Goal: Information Seeking & Learning: Learn about a topic

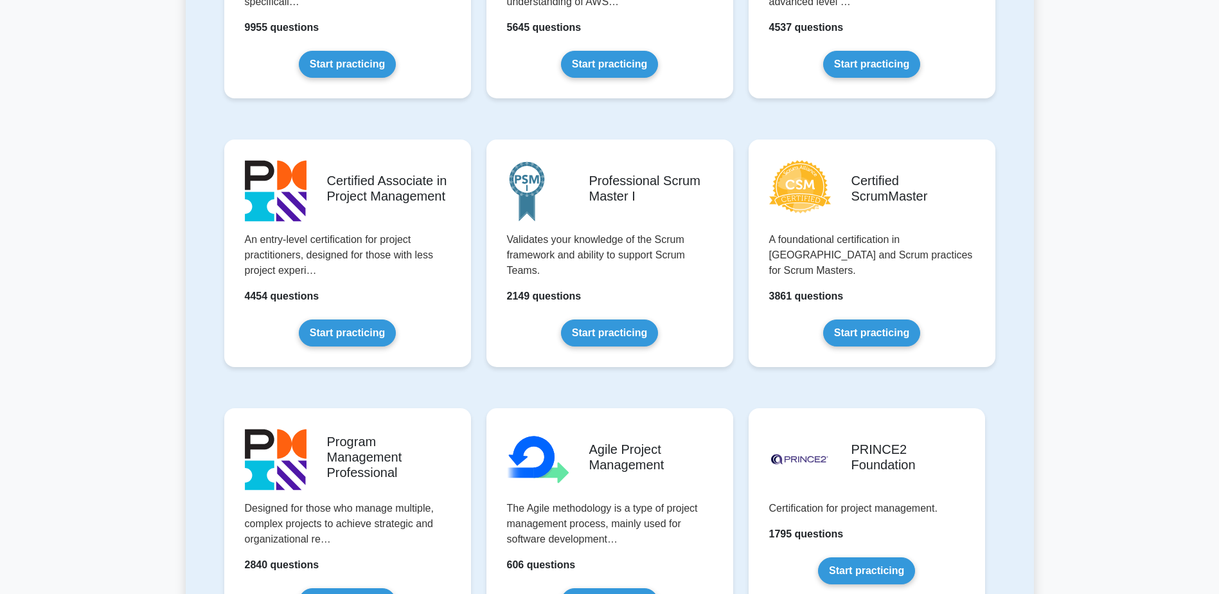
scroll to position [214, 0]
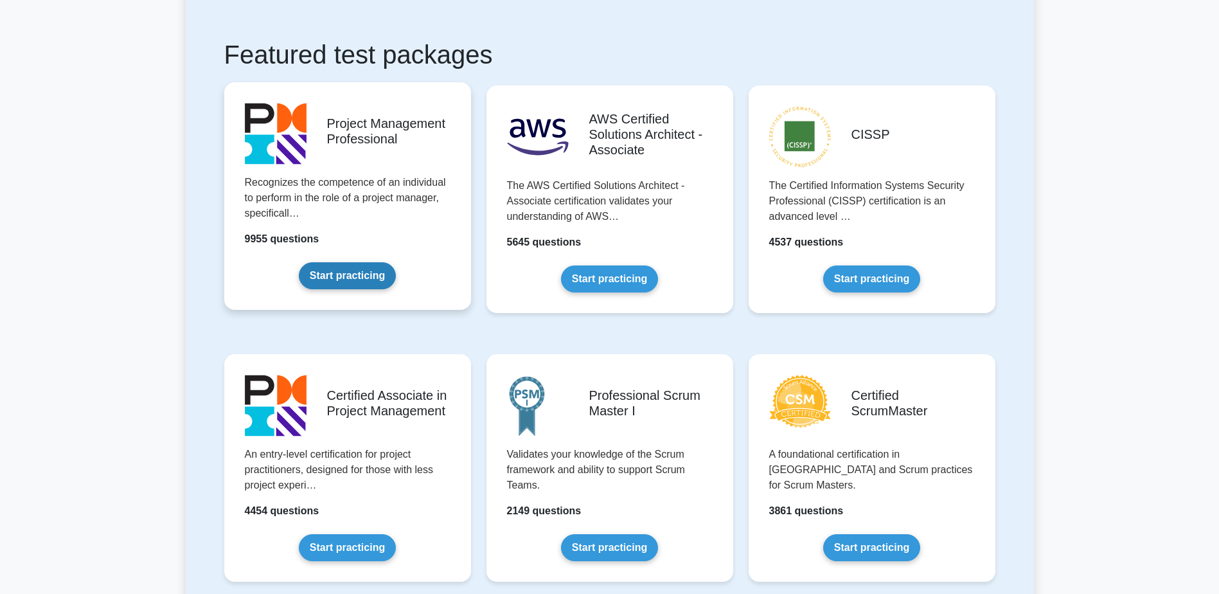
click at [396, 262] on link "Start practicing" at bounding box center [347, 275] width 97 height 27
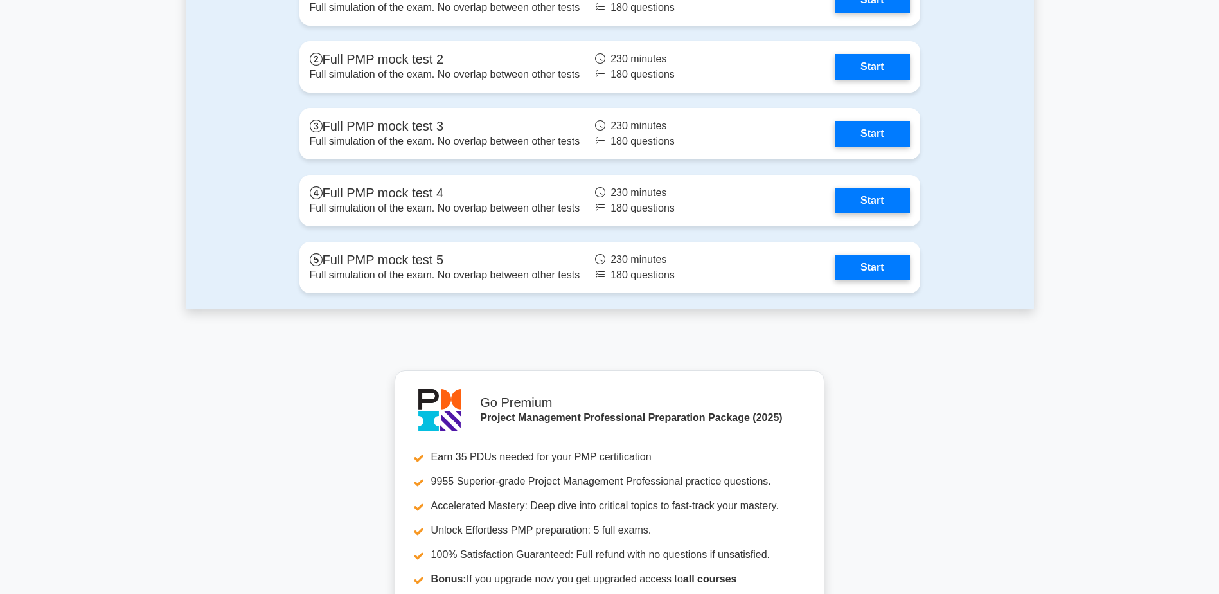
scroll to position [4605, 0]
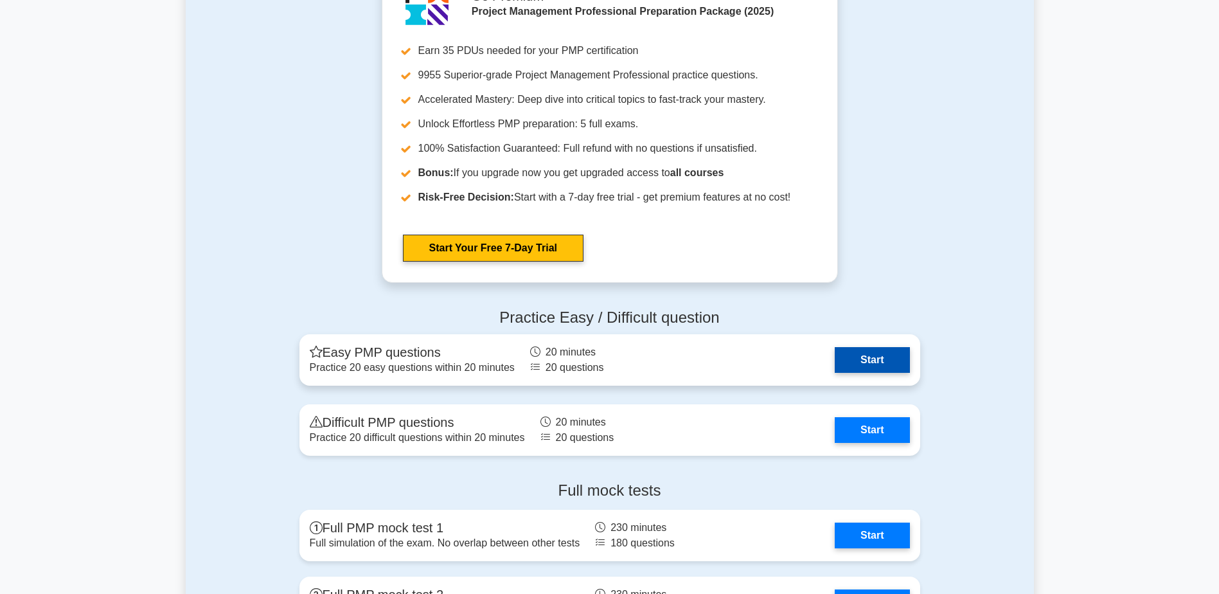
click at [866, 364] on link "Start" at bounding box center [872, 360] width 75 height 26
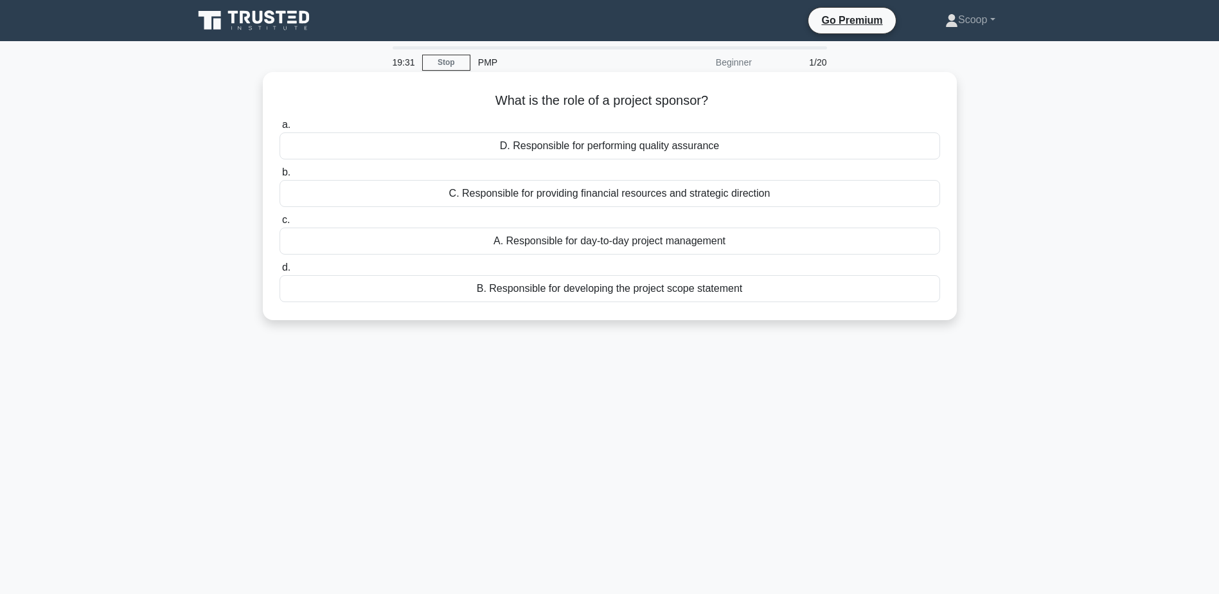
click at [626, 200] on div "C. Responsible for providing financial resources and strategic direction" at bounding box center [610, 193] width 661 height 27
click at [280, 177] on input "b. C. Responsible for providing financial resources and strategic direction" at bounding box center [280, 172] width 0 height 8
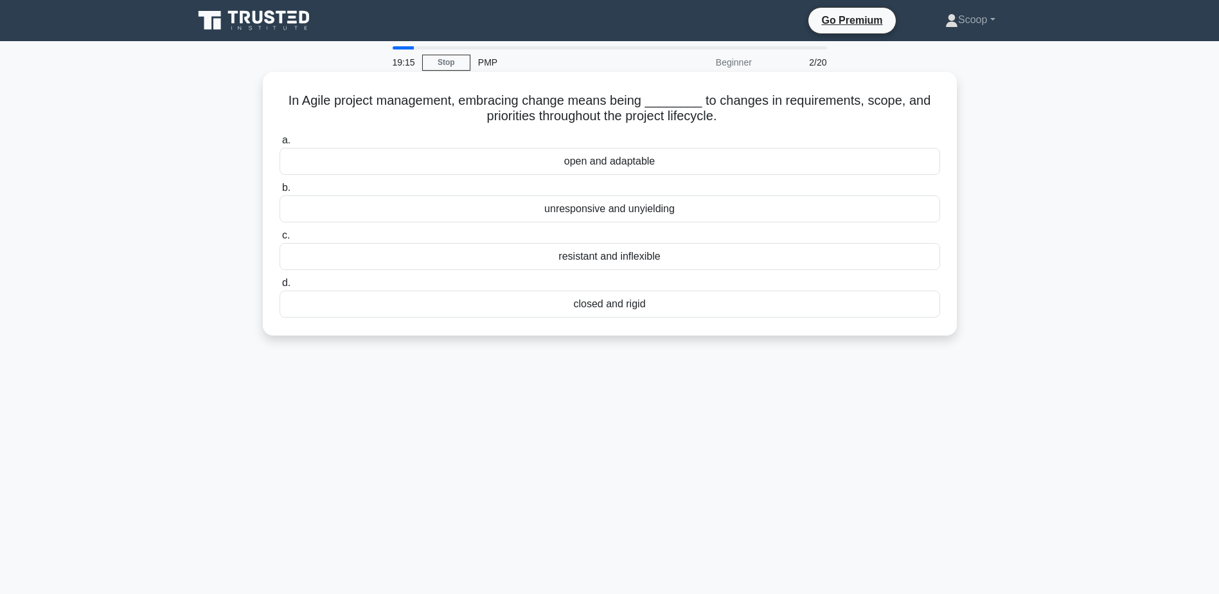
click at [627, 164] on div "open and adaptable" at bounding box center [610, 161] width 661 height 27
click at [280, 145] on input "a. open and adaptable" at bounding box center [280, 140] width 0 height 8
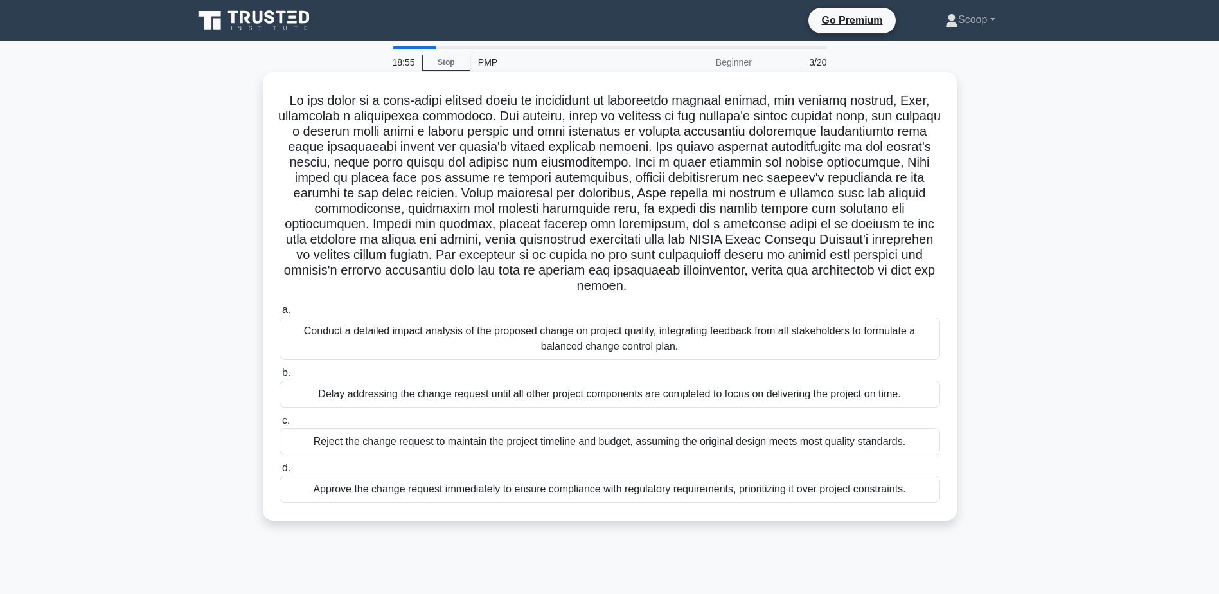
click at [610, 325] on div "Conduct a detailed impact analysis of the proposed change on project quality, i…" at bounding box center [610, 338] width 661 height 42
click at [280, 314] on input "a. Conduct a detailed impact analysis of the proposed change on project quality…" at bounding box center [280, 310] width 0 height 8
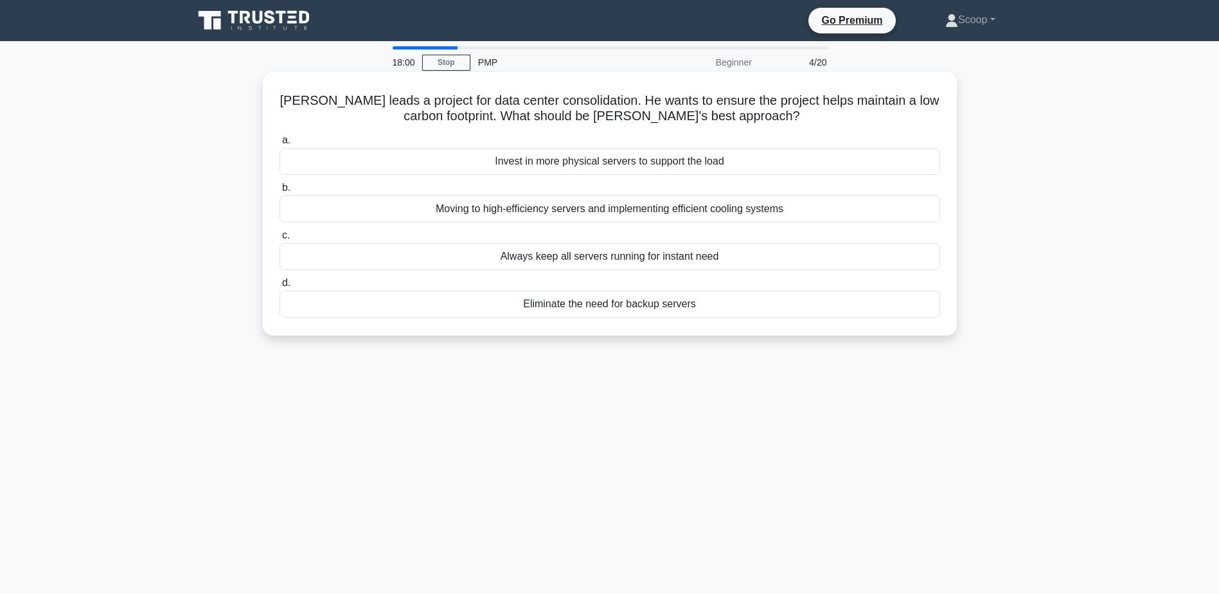
click at [619, 215] on div "Moving to high-efficiency servers and implementing efficient cooling systems" at bounding box center [610, 208] width 661 height 27
click at [280, 192] on input "b. Moving to high-efficiency servers and implementing efficient cooling systems" at bounding box center [280, 188] width 0 height 8
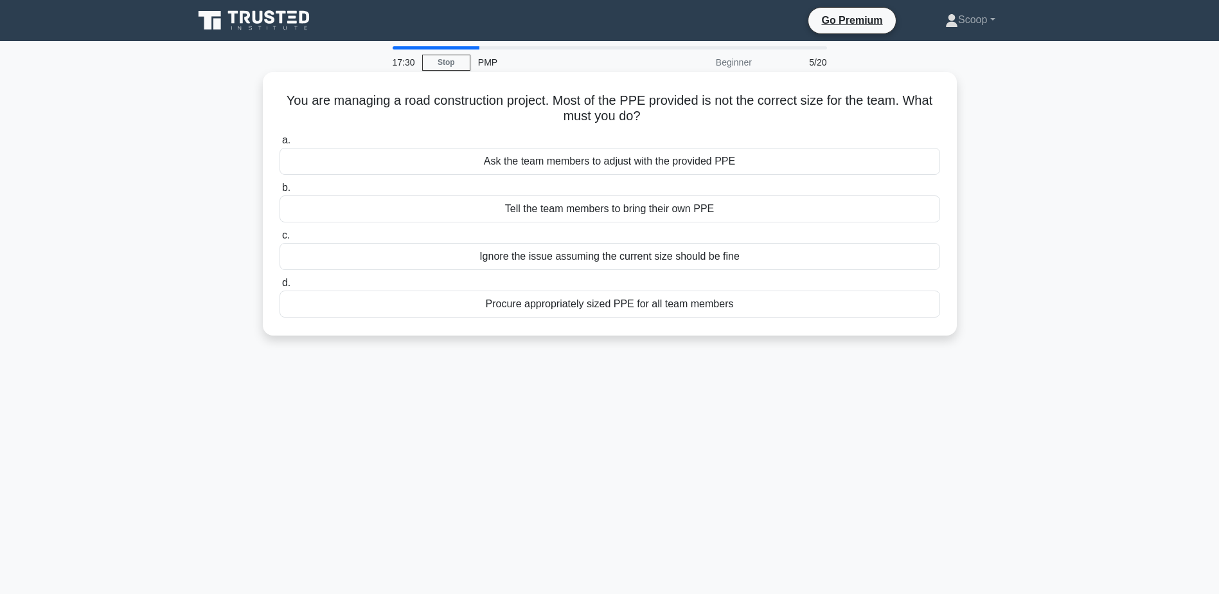
click at [638, 305] on div "Procure appropriately sized PPE for all team members" at bounding box center [610, 303] width 661 height 27
click at [280, 287] on input "d. Procure appropriately sized PPE for all team members" at bounding box center [280, 283] width 0 height 8
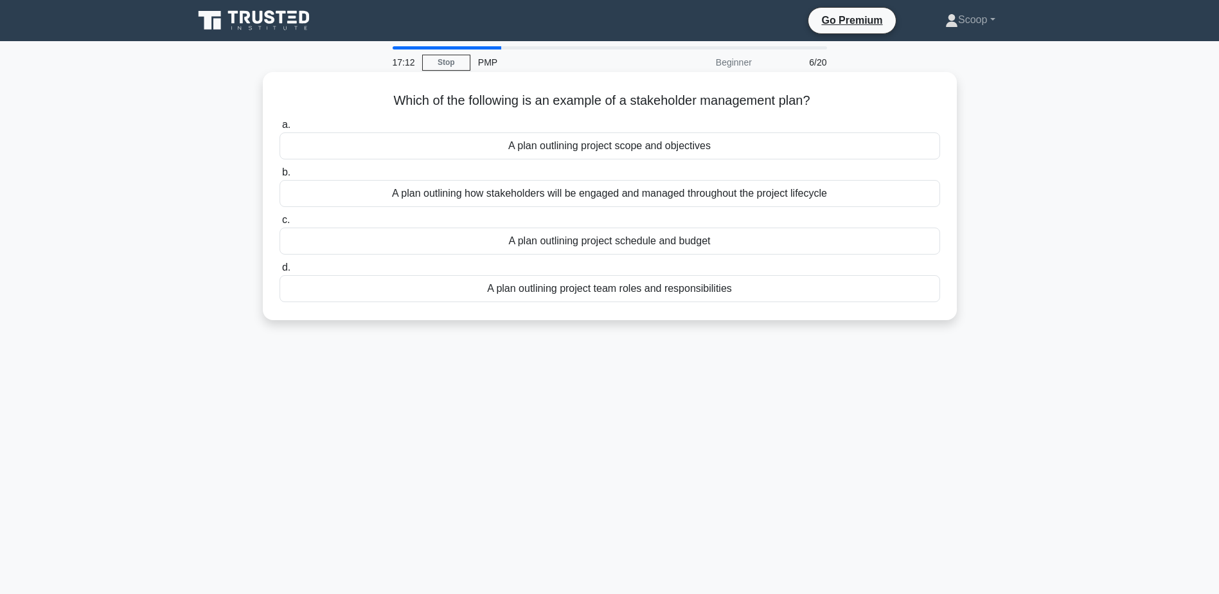
click at [634, 200] on div "A plan outlining how stakeholders will be engaged and managed throughout the pr…" at bounding box center [610, 193] width 661 height 27
click at [280, 177] on input "b. A plan outlining how stakeholders will be engaged and managed throughout the…" at bounding box center [280, 172] width 0 height 8
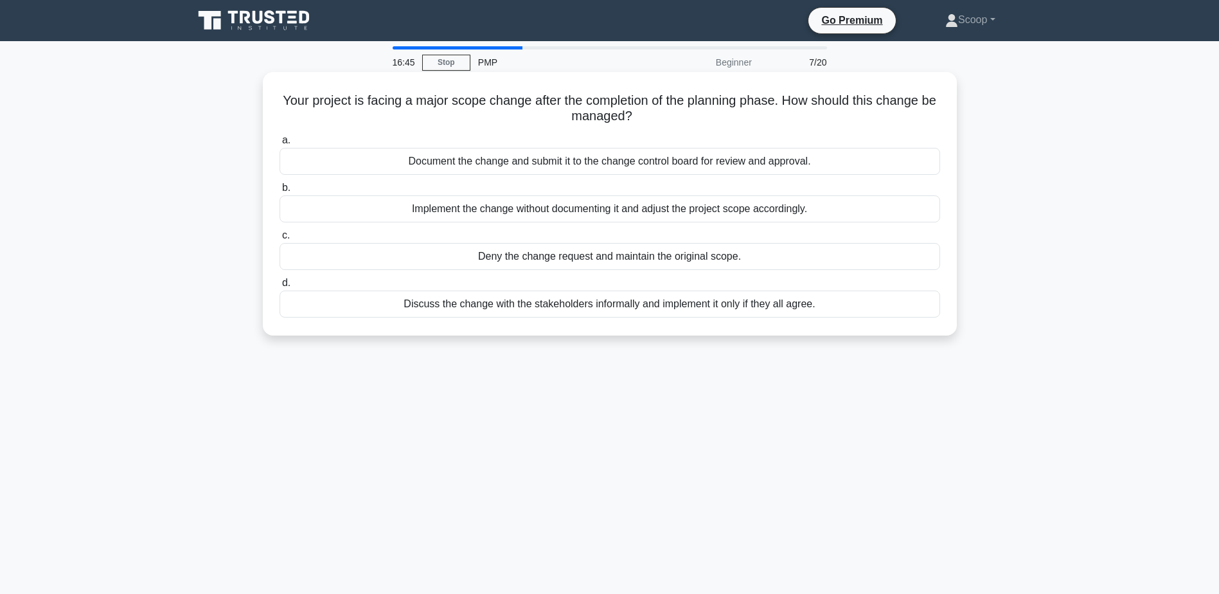
click at [652, 158] on div "Document the change and submit it to the change control board for review and ap…" at bounding box center [610, 161] width 661 height 27
click at [280, 145] on input "a. Document the change and submit it to the change control board for review and…" at bounding box center [280, 140] width 0 height 8
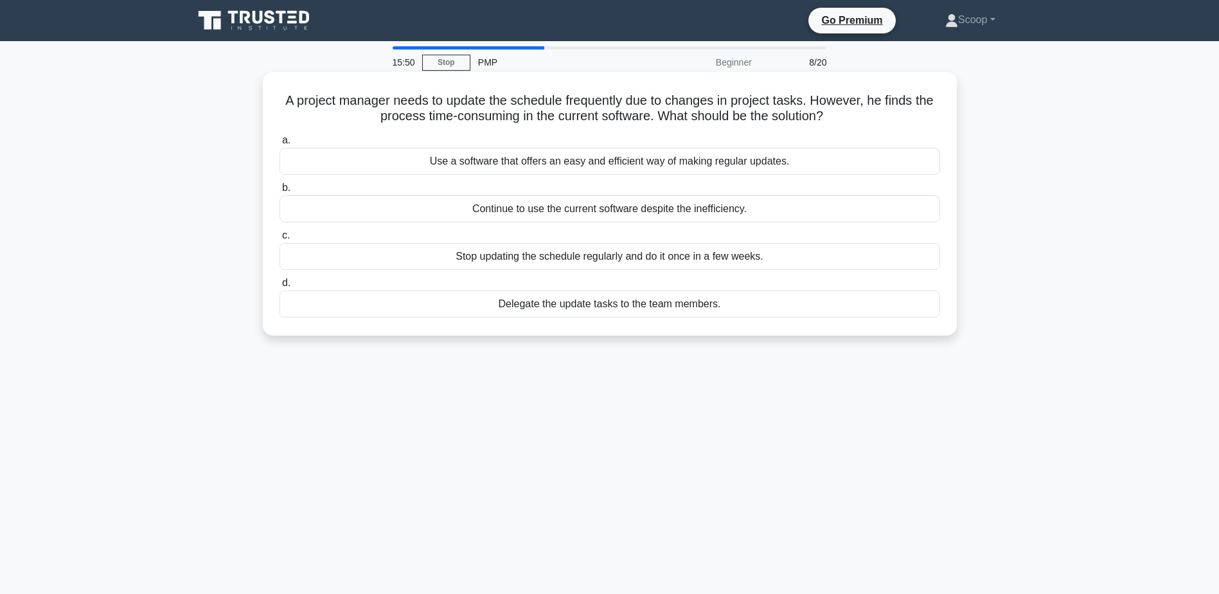
click at [687, 164] on div "Use a software that offers an easy and efficient way of making regular updates." at bounding box center [610, 161] width 661 height 27
click at [280, 145] on input "a. Use a software that offers an easy and efficient way of making regular updat…" at bounding box center [280, 140] width 0 height 8
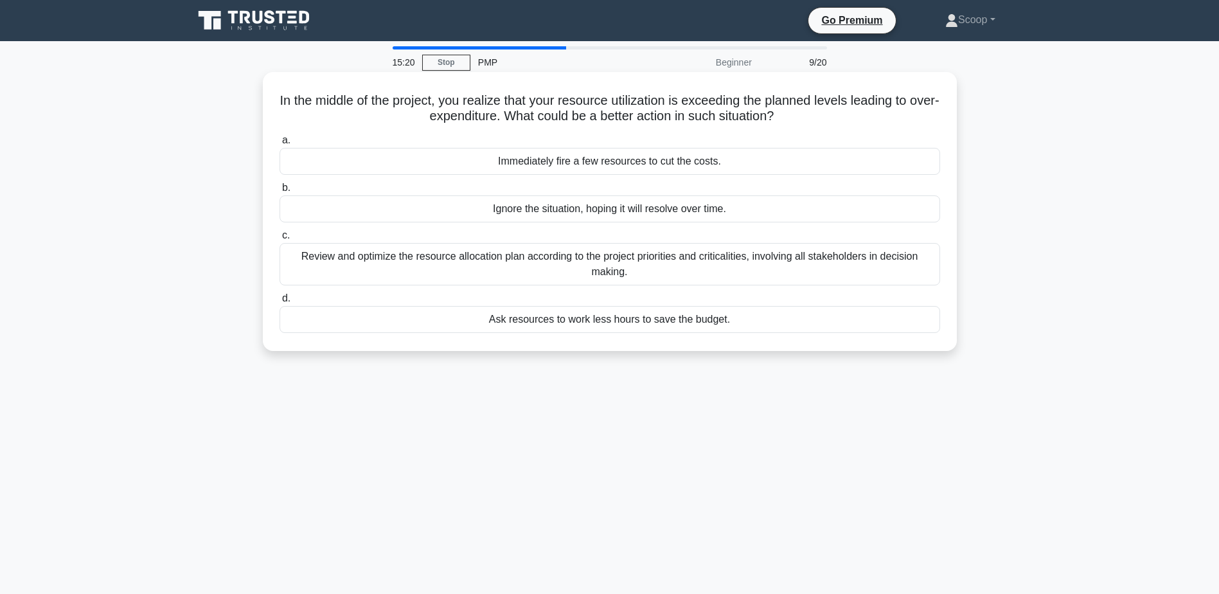
click at [761, 271] on div "Review and optimize the resource allocation plan according to the project prior…" at bounding box center [610, 264] width 661 height 42
click at [280, 240] on input "c. Review and optimize the resource allocation plan according to the project pr…" at bounding box center [280, 235] width 0 height 8
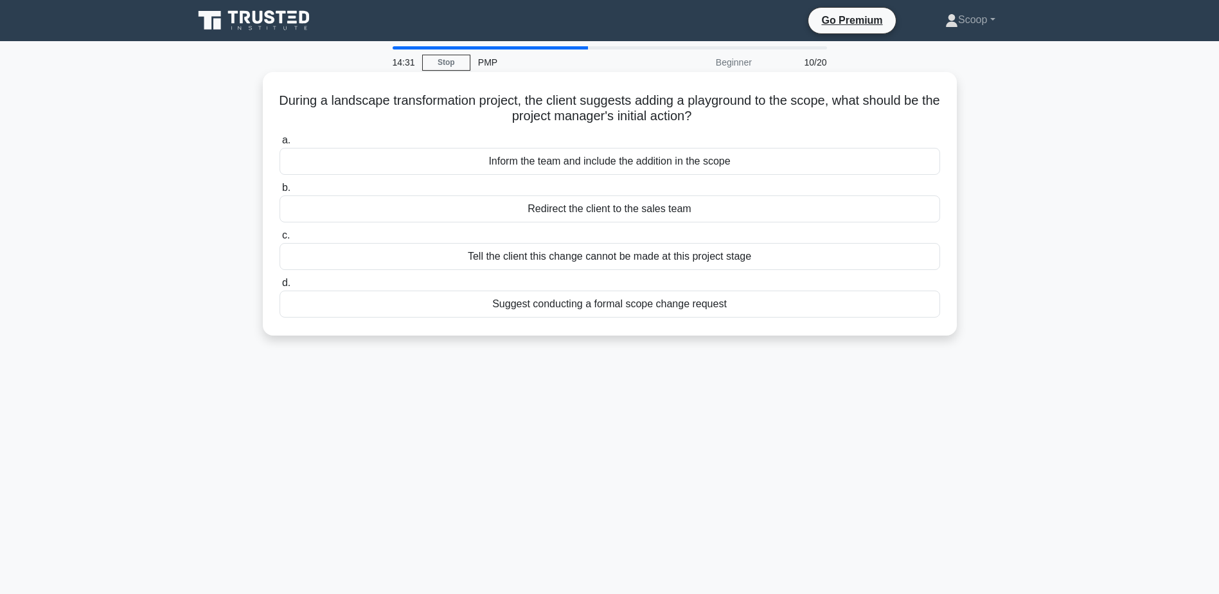
click at [592, 305] on div "Suggest conducting a formal scope change request" at bounding box center [610, 303] width 661 height 27
click at [280, 287] on input "d. Suggest conducting a formal scope change request" at bounding box center [280, 283] width 0 height 8
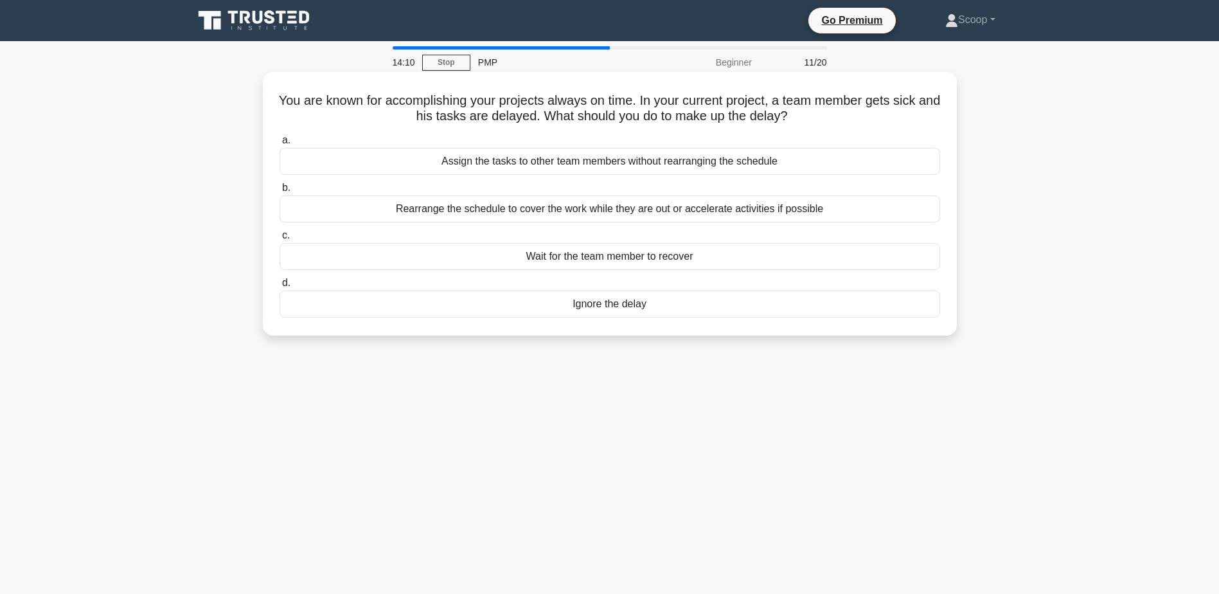
click at [616, 208] on div "Rearrange the schedule to cover the work while they are out or accelerate activ…" at bounding box center [610, 208] width 661 height 27
click at [280, 192] on input "b. Rearrange the schedule to cover the work while they are out or accelerate ac…" at bounding box center [280, 188] width 0 height 8
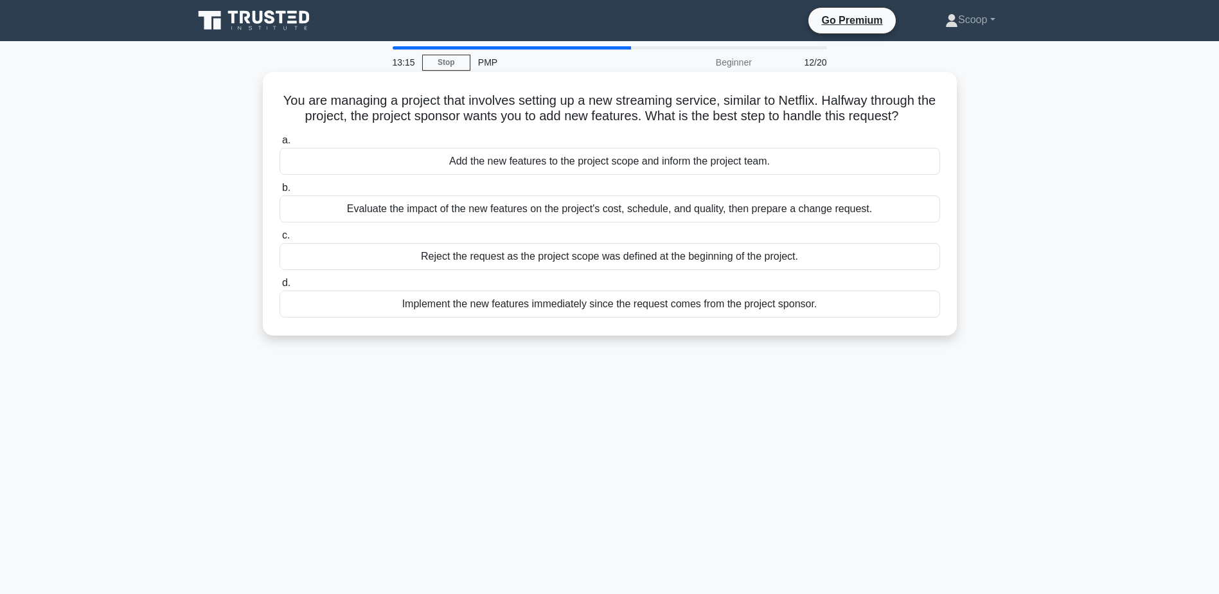
click at [765, 217] on div "Evaluate the impact of the new features on the project's cost, schedule, and qu…" at bounding box center [610, 208] width 661 height 27
click at [280, 192] on input "b. Evaluate the impact of the new features on the project's cost, schedule, and…" at bounding box center [280, 188] width 0 height 8
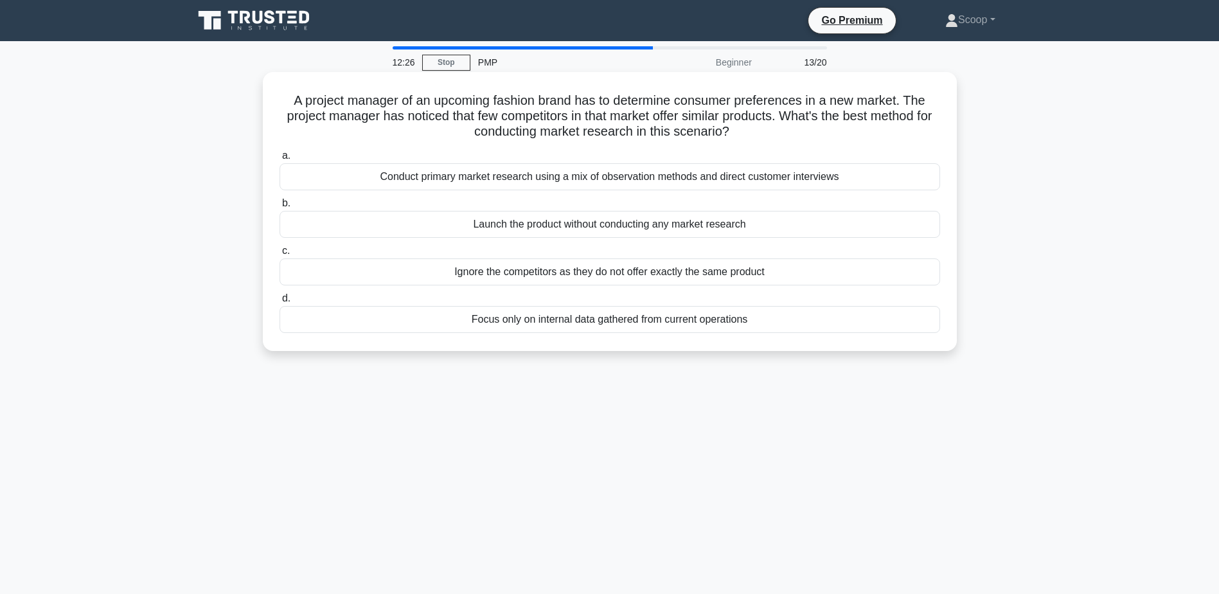
click at [812, 175] on div "Conduct primary market research using a mix of observation methods and direct c…" at bounding box center [610, 176] width 661 height 27
click at [280, 160] on input "a. Conduct primary market research using a mix of observation methods and direc…" at bounding box center [280, 156] width 0 height 8
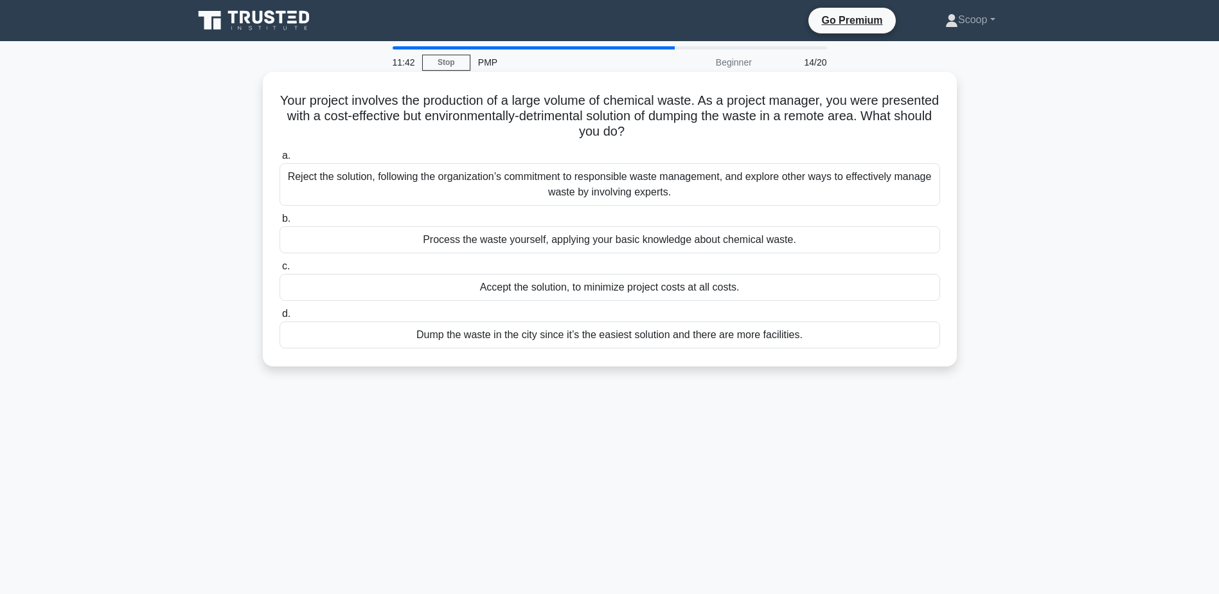
click at [812, 185] on div "Reject the solution, following the organization’s commitment to responsible was…" at bounding box center [610, 184] width 661 height 42
click at [280, 160] on input "a. Reject the solution, following the organization’s commitment to responsible …" at bounding box center [280, 156] width 0 height 8
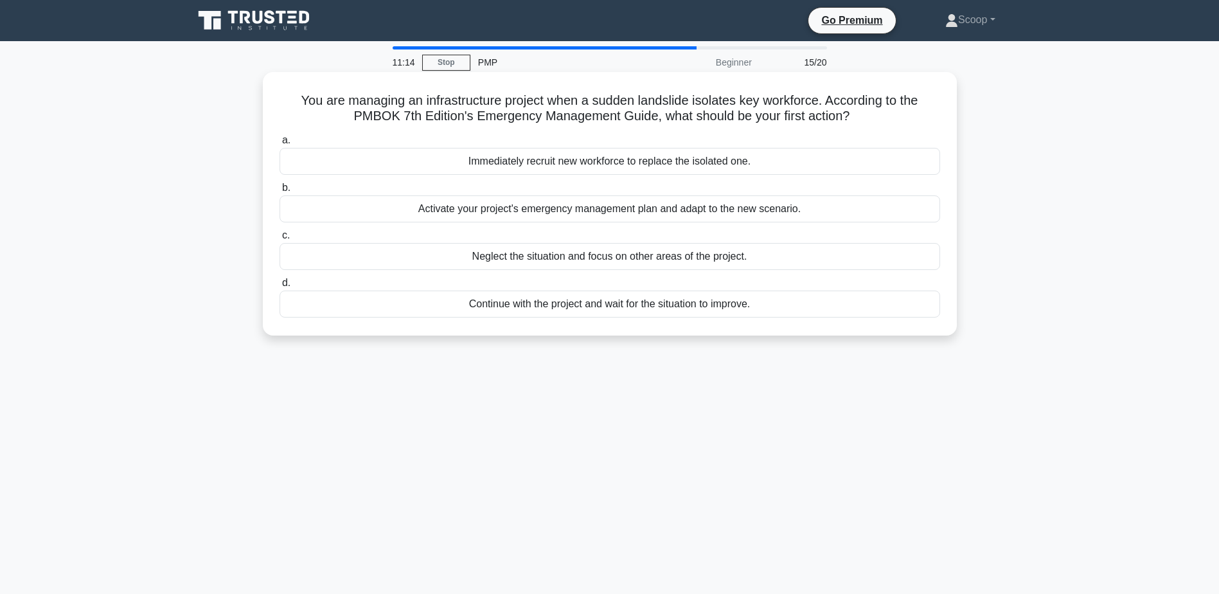
click at [785, 213] on div "Activate your project's emergency management plan and adapt to the new scenario." at bounding box center [610, 208] width 661 height 27
click at [280, 192] on input "b. Activate your project's emergency management plan and adapt to the new scena…" at bounding box center [280, 188] width 0 height 8
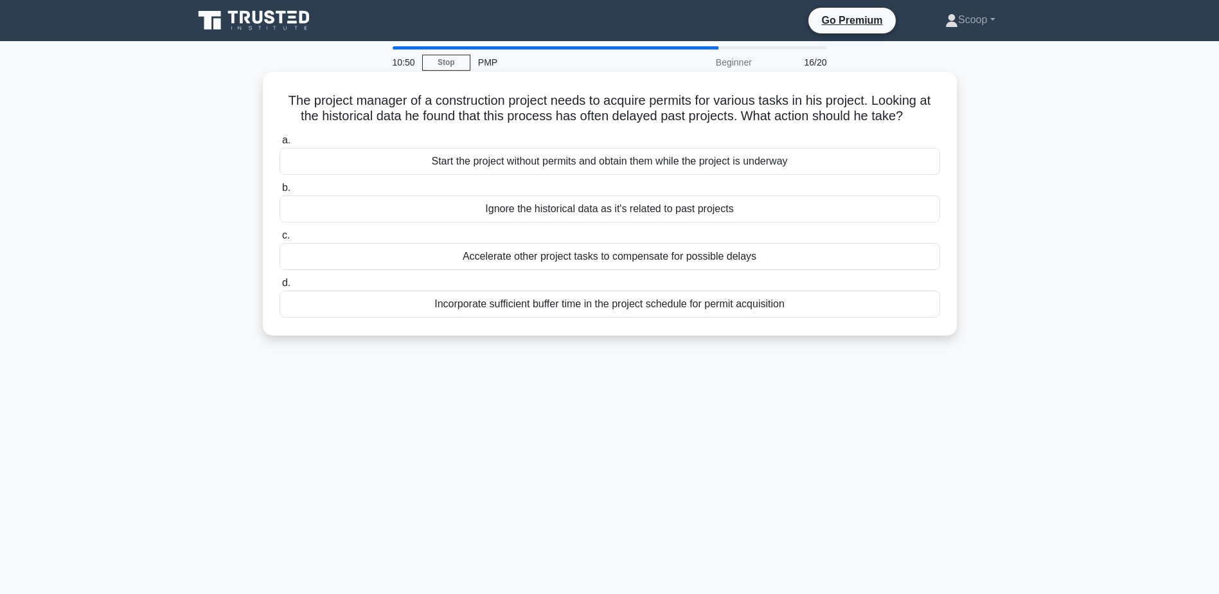
click at [696, 312] on div "Incorporate sufficient buffer time in the project schedule for permit acquisiti…" at bounding box center [610, 303] width 661 height 27
click at [280, 287] on input "d. Incorporate sufficient buffer time in the project schedule for permit acquis…" at bounding box center [280, 283] width 0 height 8
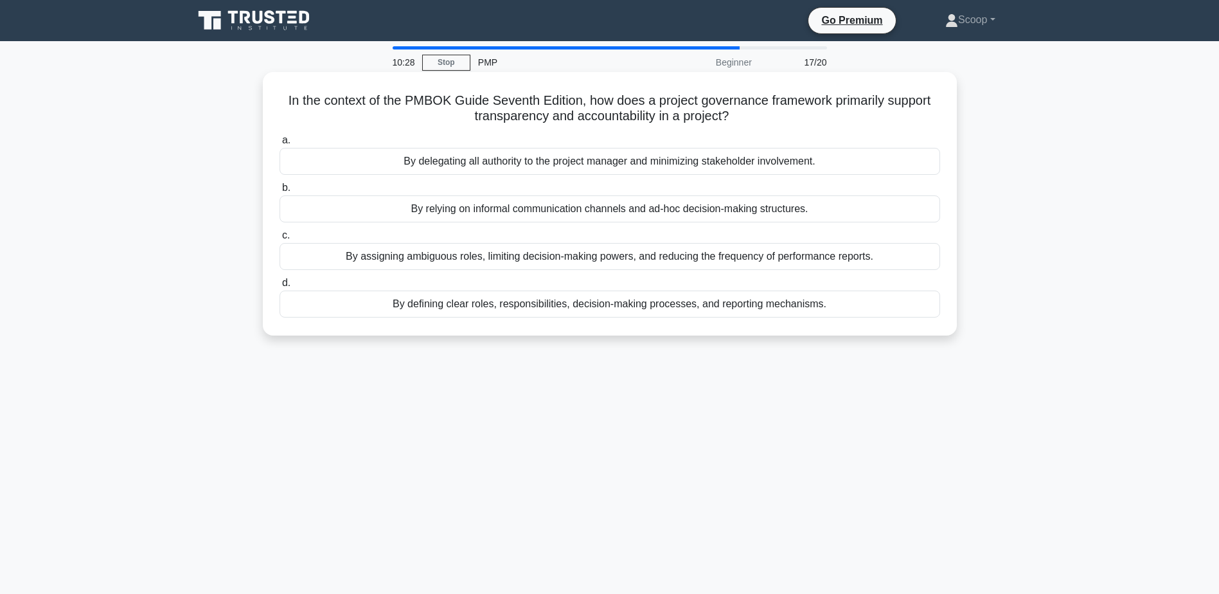
click at [655, 311] on div "By defining clear roles, responsibilities, decision-making processes, and repor…" at bounding box center [610, 303] width 661 height 27
click at [280, 287] on input "d. By defining clear roles, responsibilities, decision-making processes, and re…" at bounding box center [280, 283] width 0 height 8
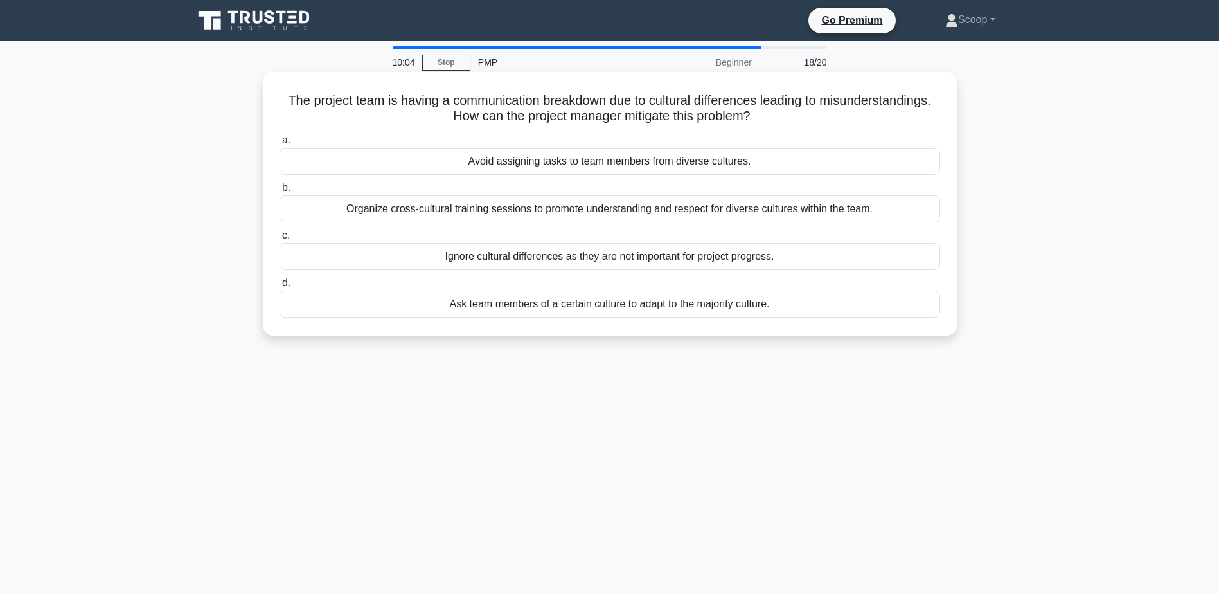
click at [649, 209] on div "Organize cross-cultural training sessions to promote understanding and respect …" at bounding box center [610, 208] width 661 height 27
click at [280, 192] on input "b. Organize cross-cultural training sessions to promote understanding and respe…" at bounding box center [280, 188] width 0 height 8
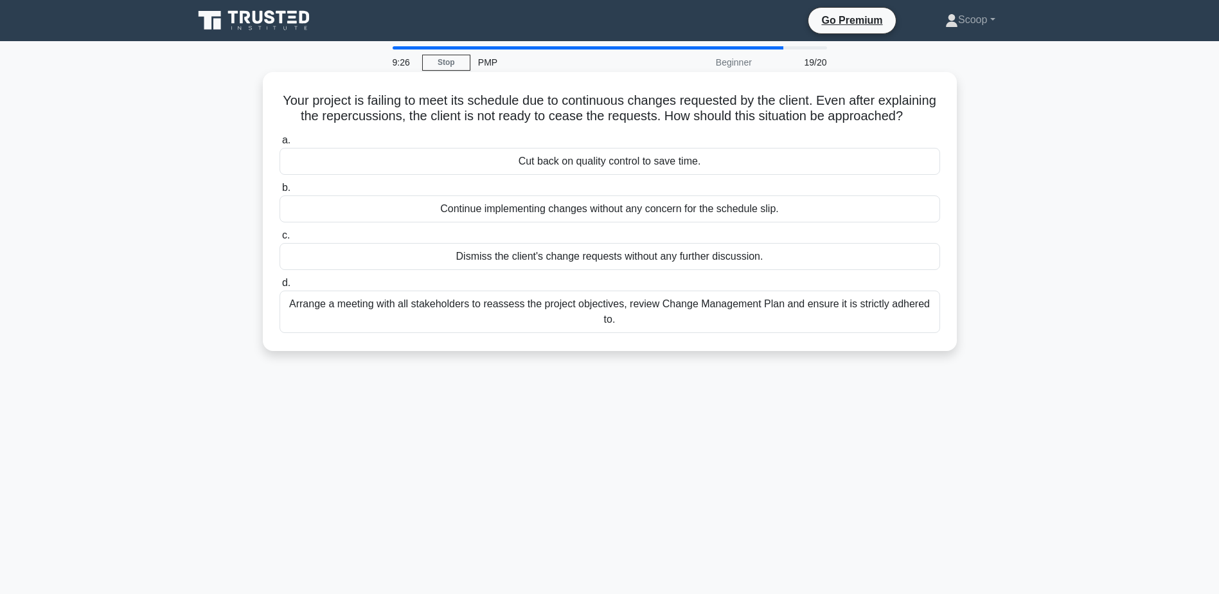
click at [646, 322] on div "Arrange a meeting with all stakeholders to reassess the project objectives, rev…" at bounding box center [610, 311] width 661 height 42
click at [280, 287] on input "d. Arrange a meeting with all stakeholders to reassess the project objectives, …" at bounding box center [280, 283] width 0 height 8
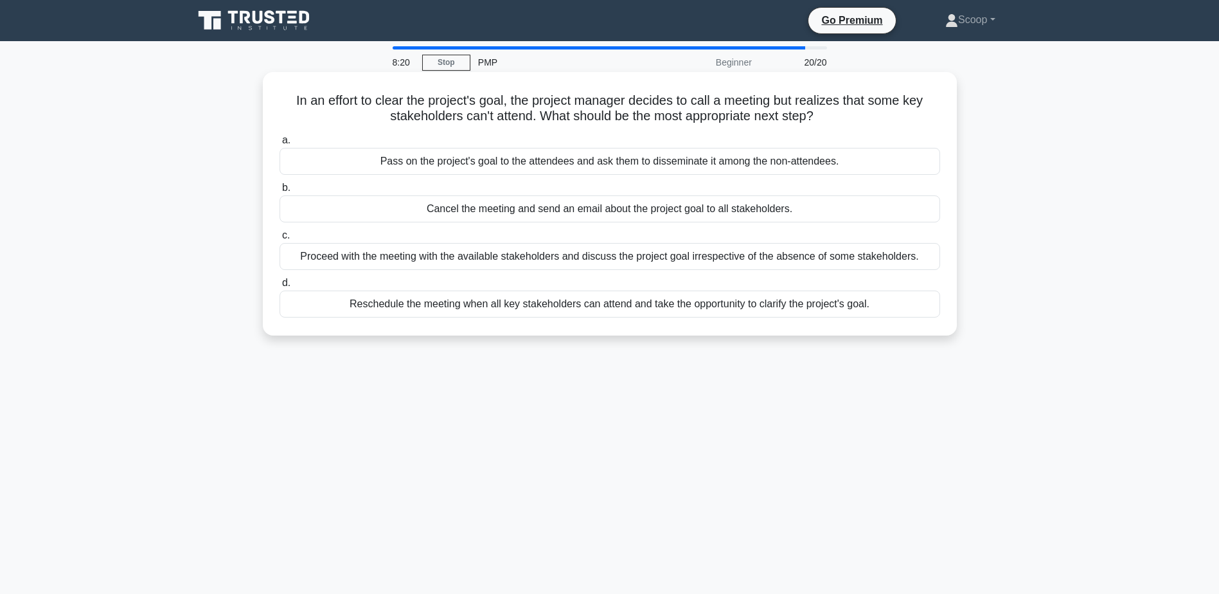
click at [727, 309] on div "Reschedule the meeting when all key stakeholders can attend and take the opport…" at bounding box center [610, 303] width 661 height 27
click at [280, 287] on input "d. Reschedule the meeting when all key stakeholders can attend and take the opp…" at bounding box center [280, 283] width 0 height 8
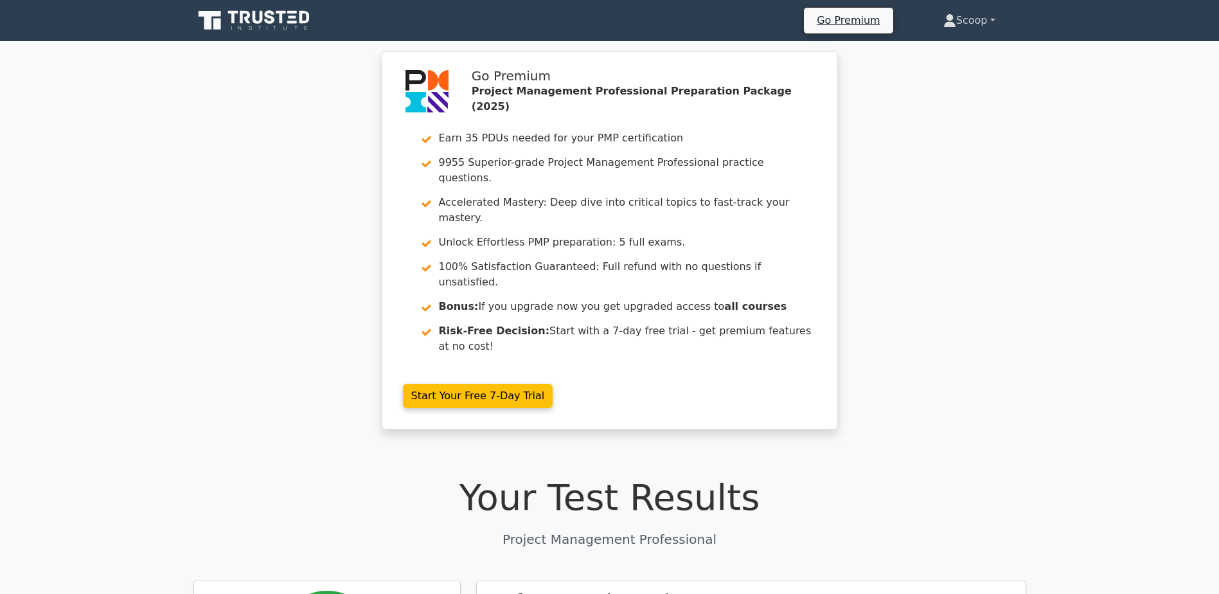
click at [973, 31] on link "Scoop" at bounding box center [969, 21] width 114 height 26
click at [970, 48] on link "Profile" at bounding box center [964, 50] width 102 height 21
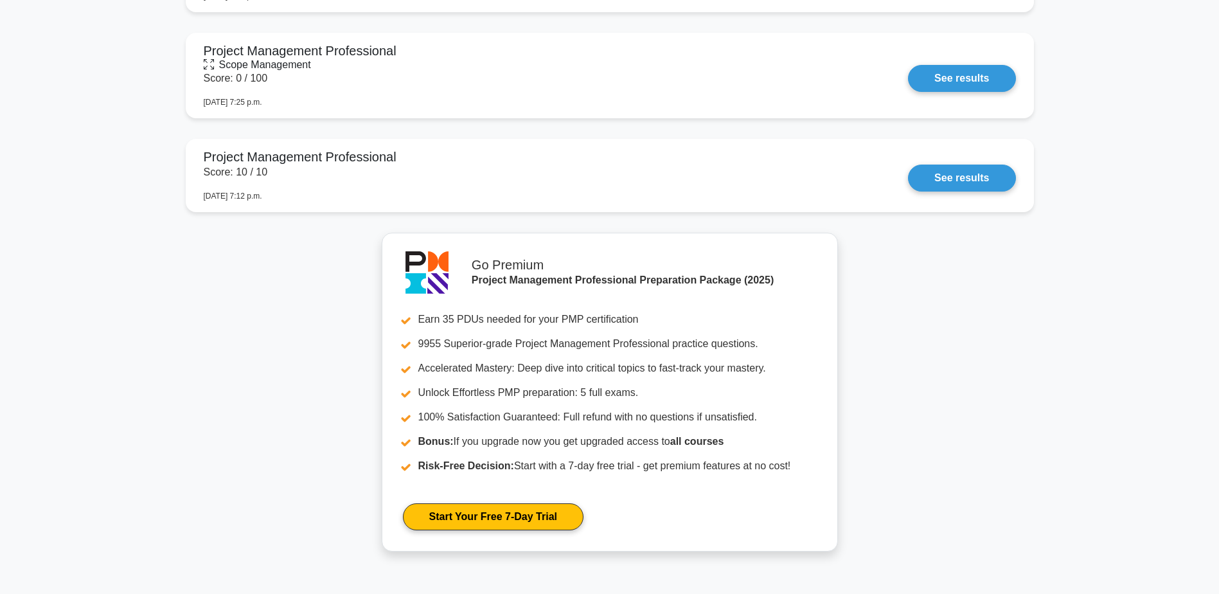
scroll to position [2570, 0]
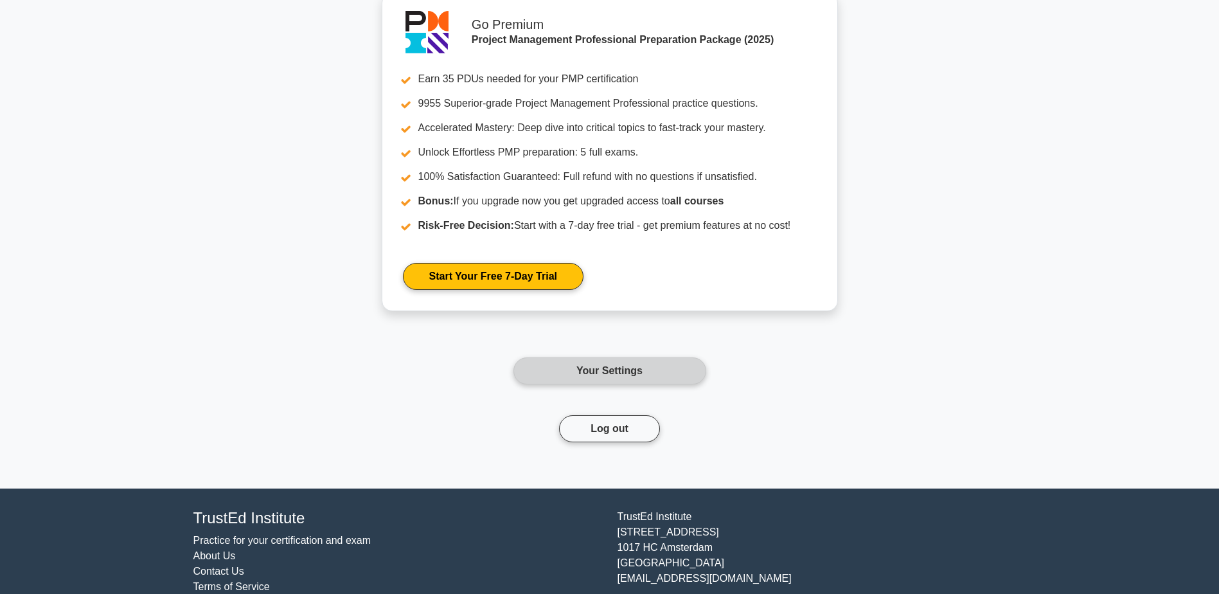
click at [627, 371] on link "Your Settings" at bounding box center [609, 370] width 193 height 27
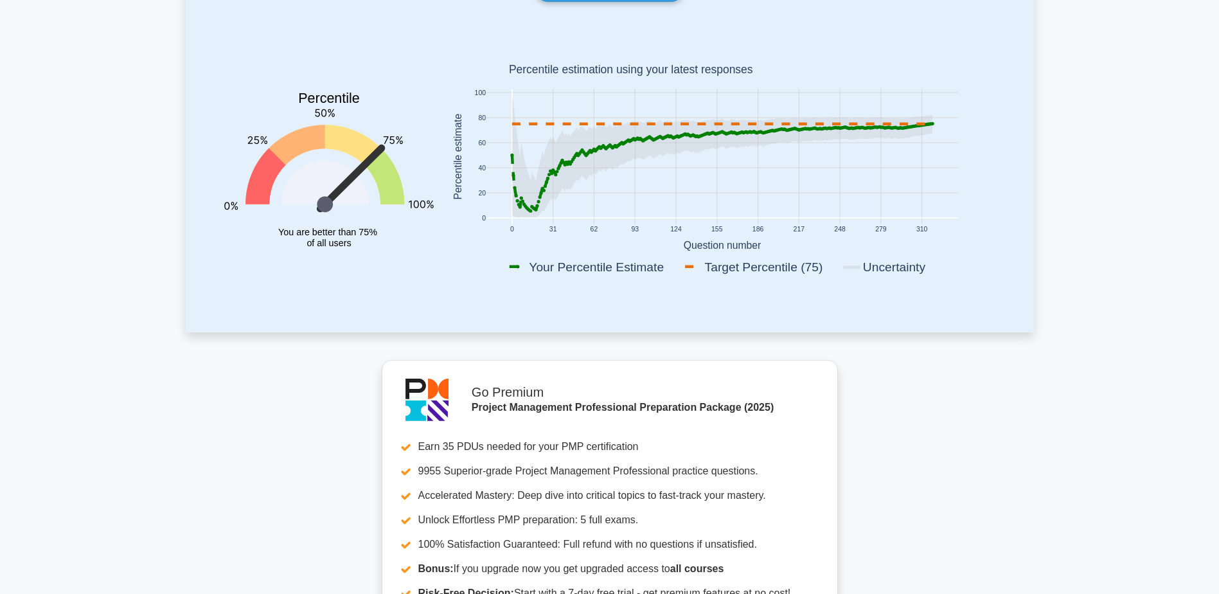
scroll to position [0, 0]
